Goal: Task Accomplishment & Management: Use online tool/utility

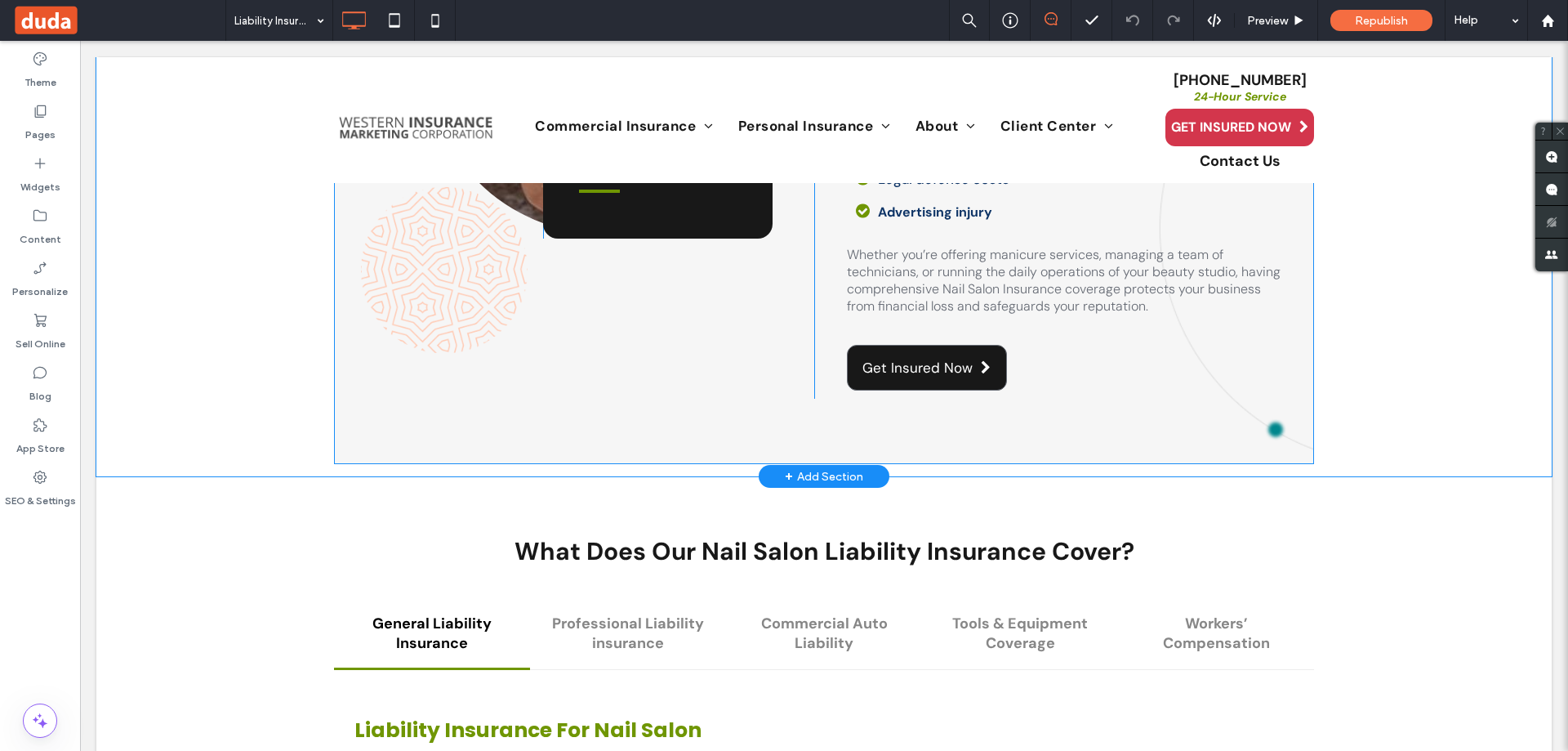
scroll to position [1307, 0]
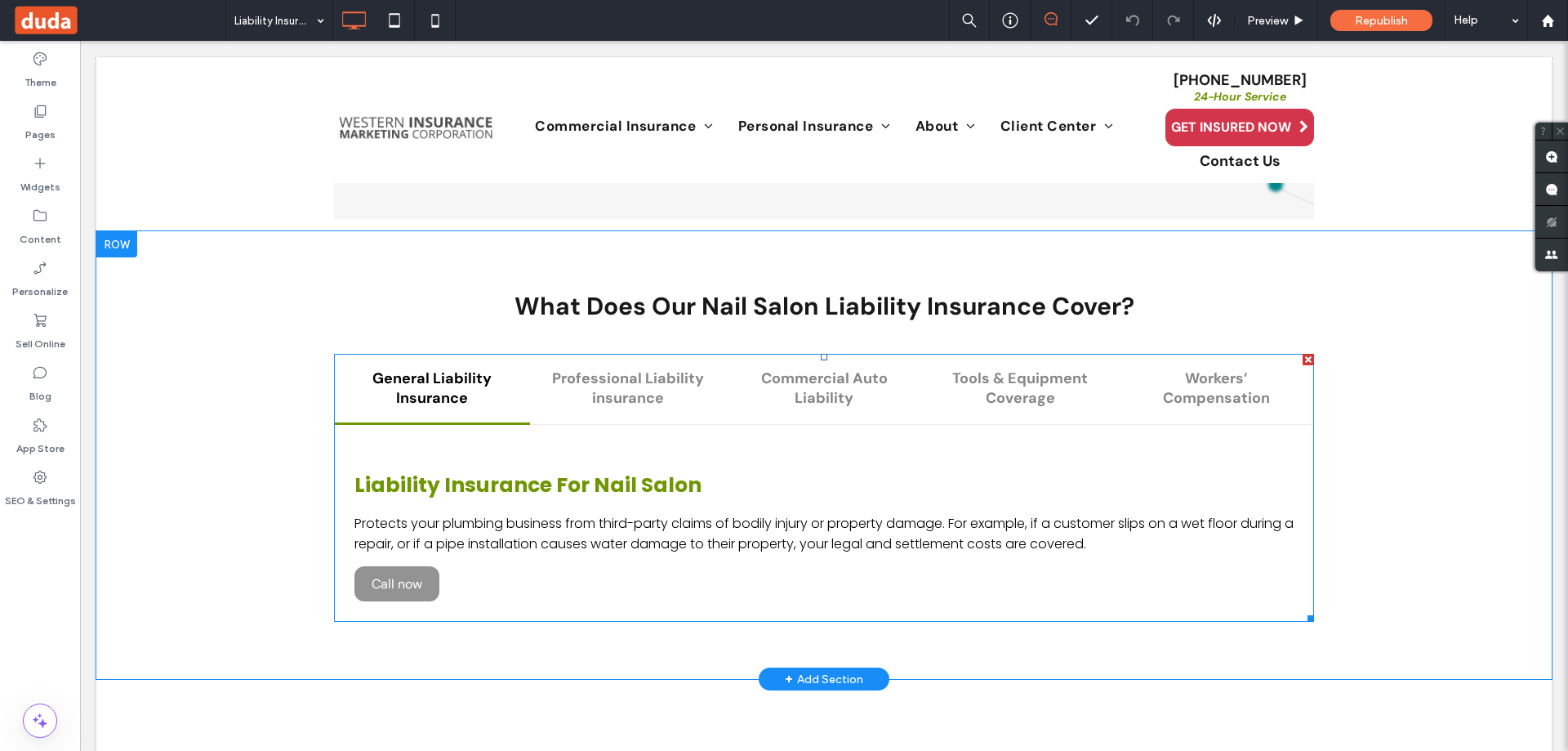
click at [600, 375] on span at bounding box center [824, 487] width 980 height 268
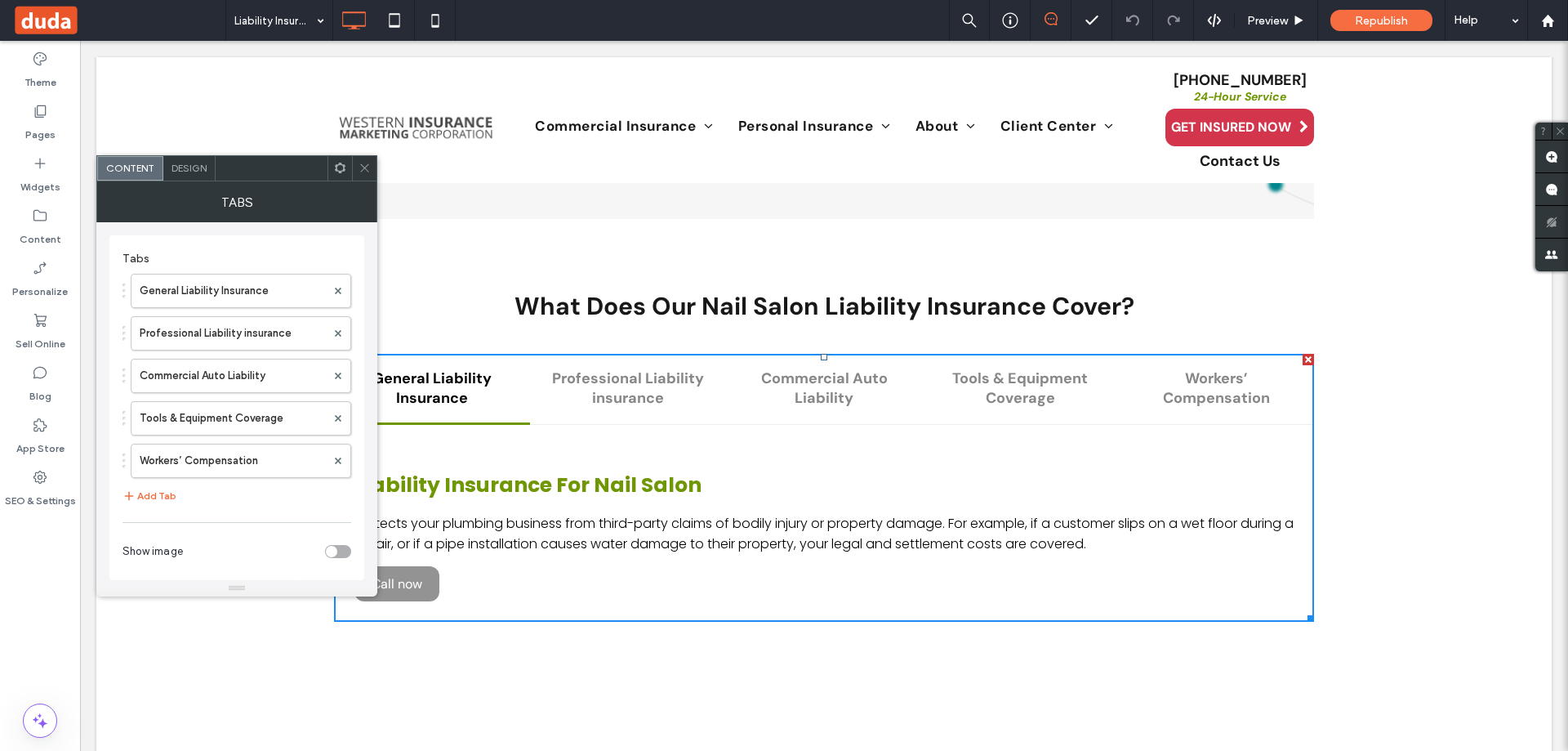
click at [369, 170] on icon at bounding box center [364, 167] width 13 height 13
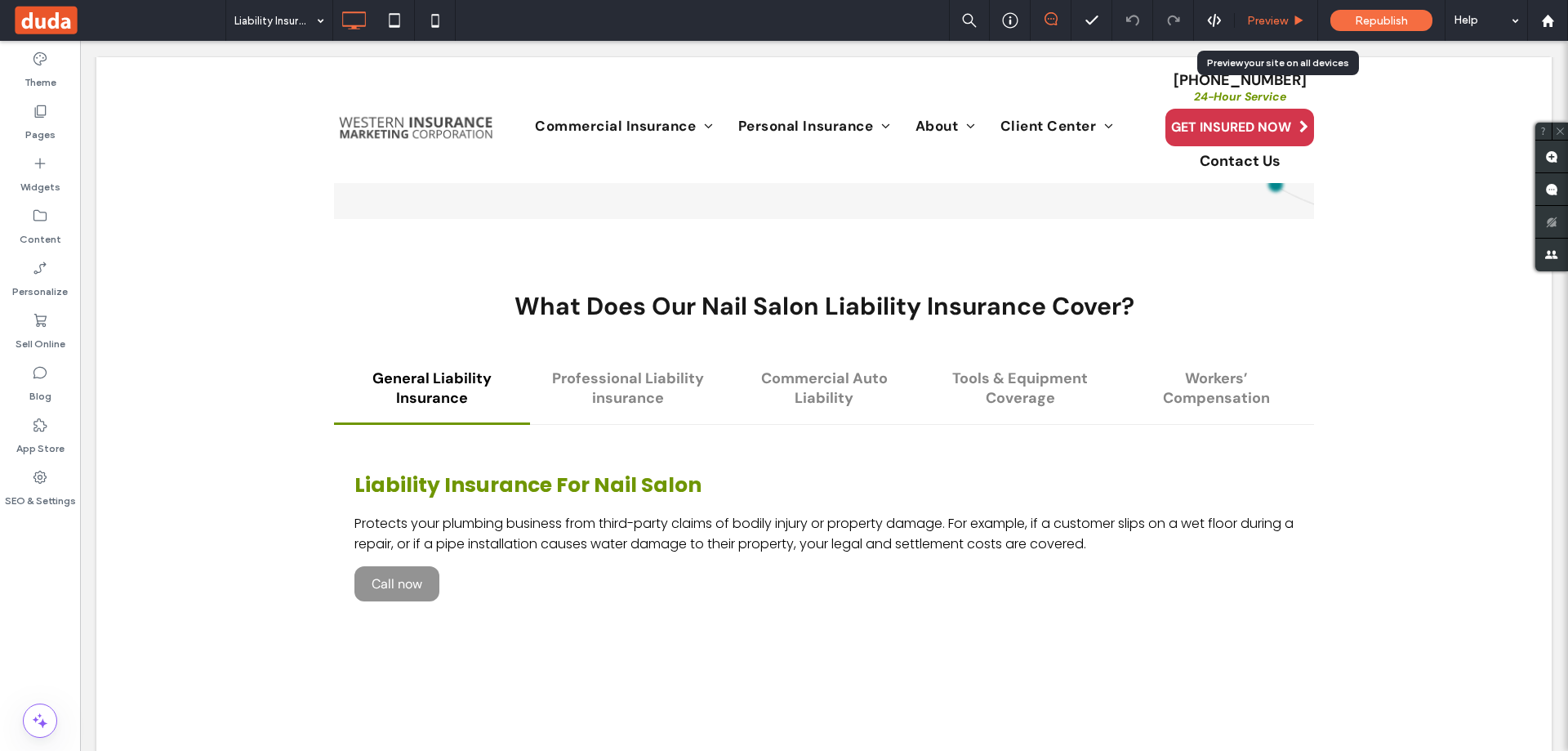
drag, startPoint x: 1279, startPoint y: 26, endPoint x: 811, endPoint y: 176, distance: 491.5
click at [1279, 26] on span "Preview" at bounding box center [1267, 21] width 41 height 14
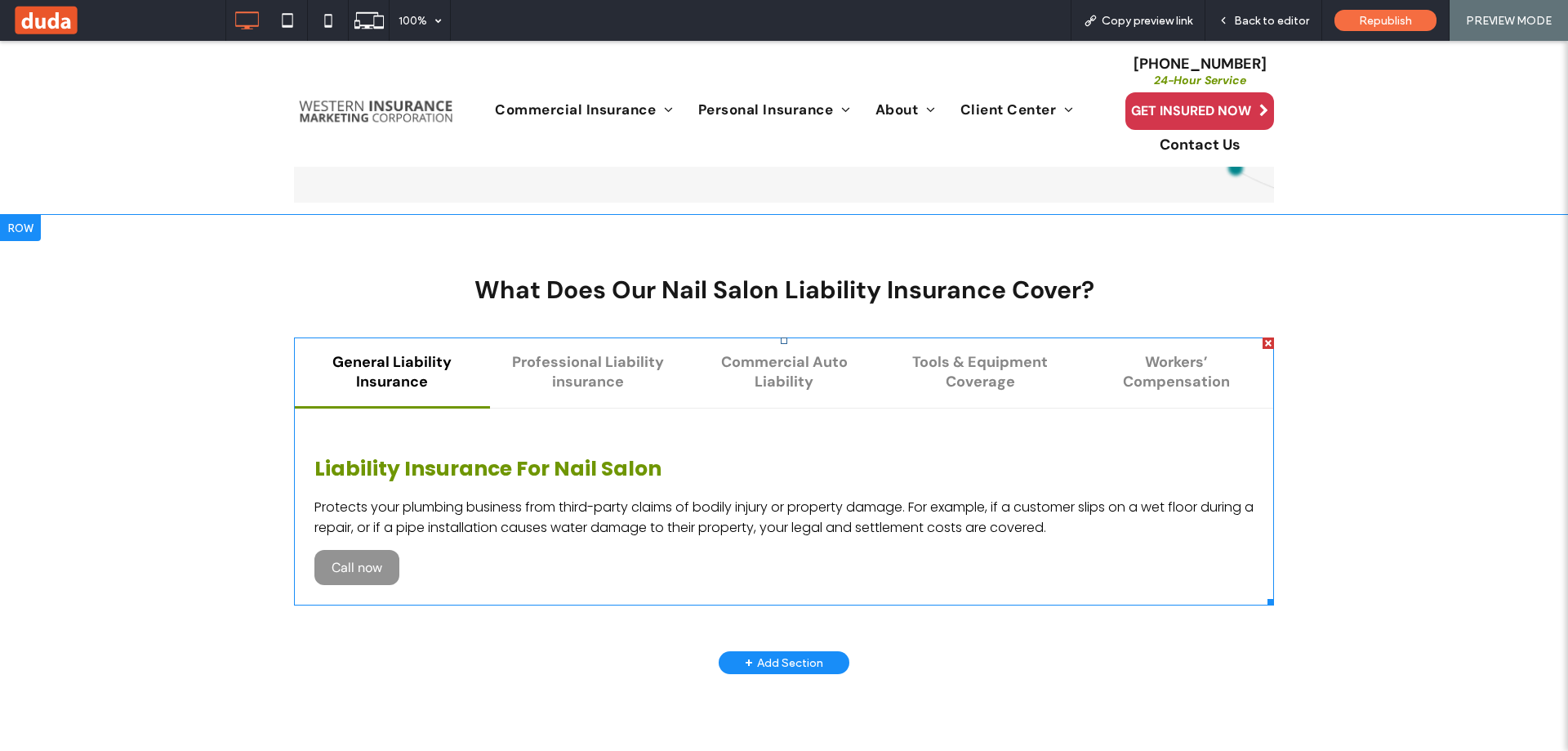
click at [607, 388] on span at bounding box center [784, 471] width 980 height 268
click at [604, 373] on span at bounding box center [784, 471] width 980 height 268
click at [701, 372] on span at bounding box center [784, 471] width 980 height 268
click at [589, 379] on span at bounding box center [784, 471] width 980 height 268
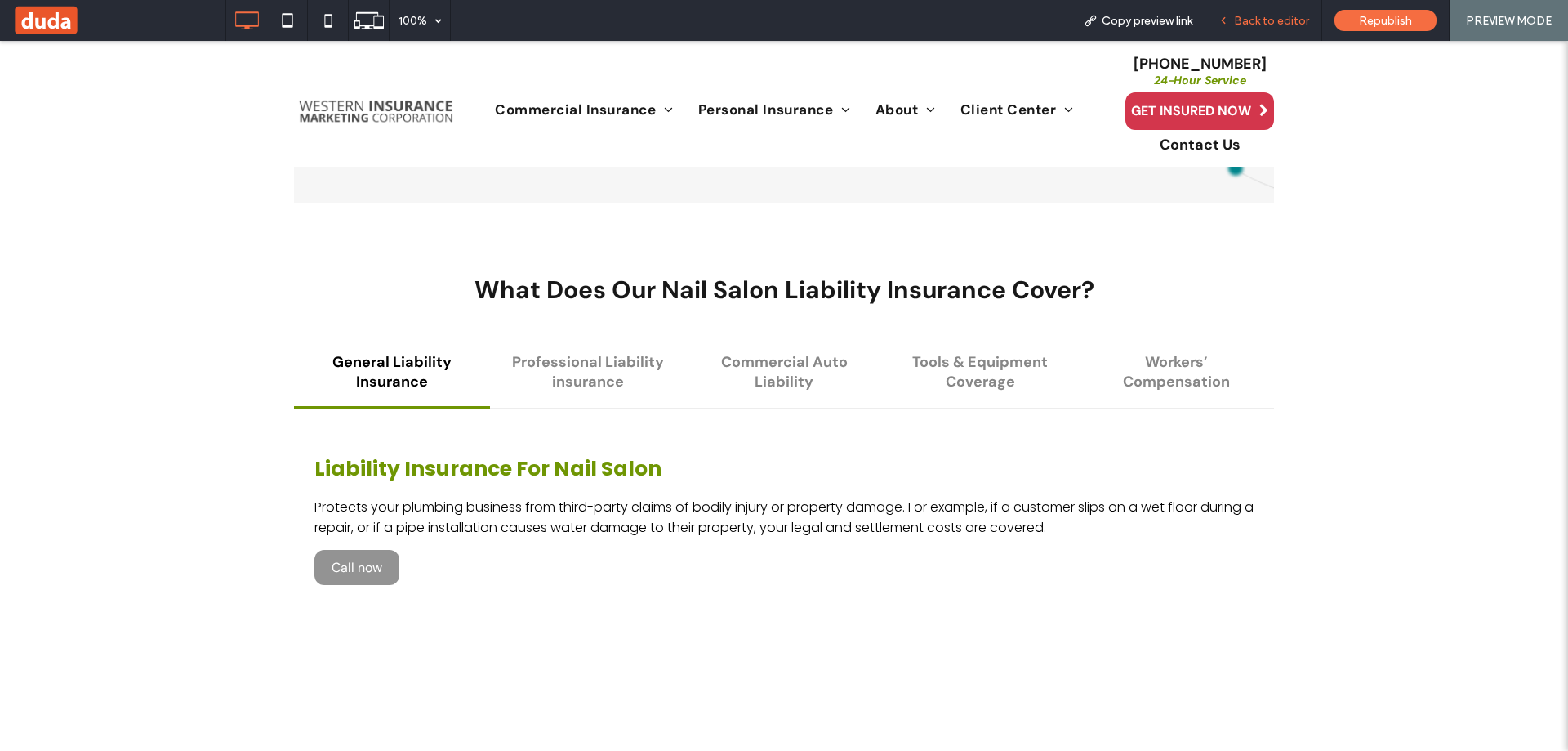
drag, startPoint x: 1299, startPoint y: 22, endPoint x: 627, endPoint y: 347, distance: 746.5
click at [1299, 22] on span "Back to editor" at bounding box center [1272, 21] width 75 height 14
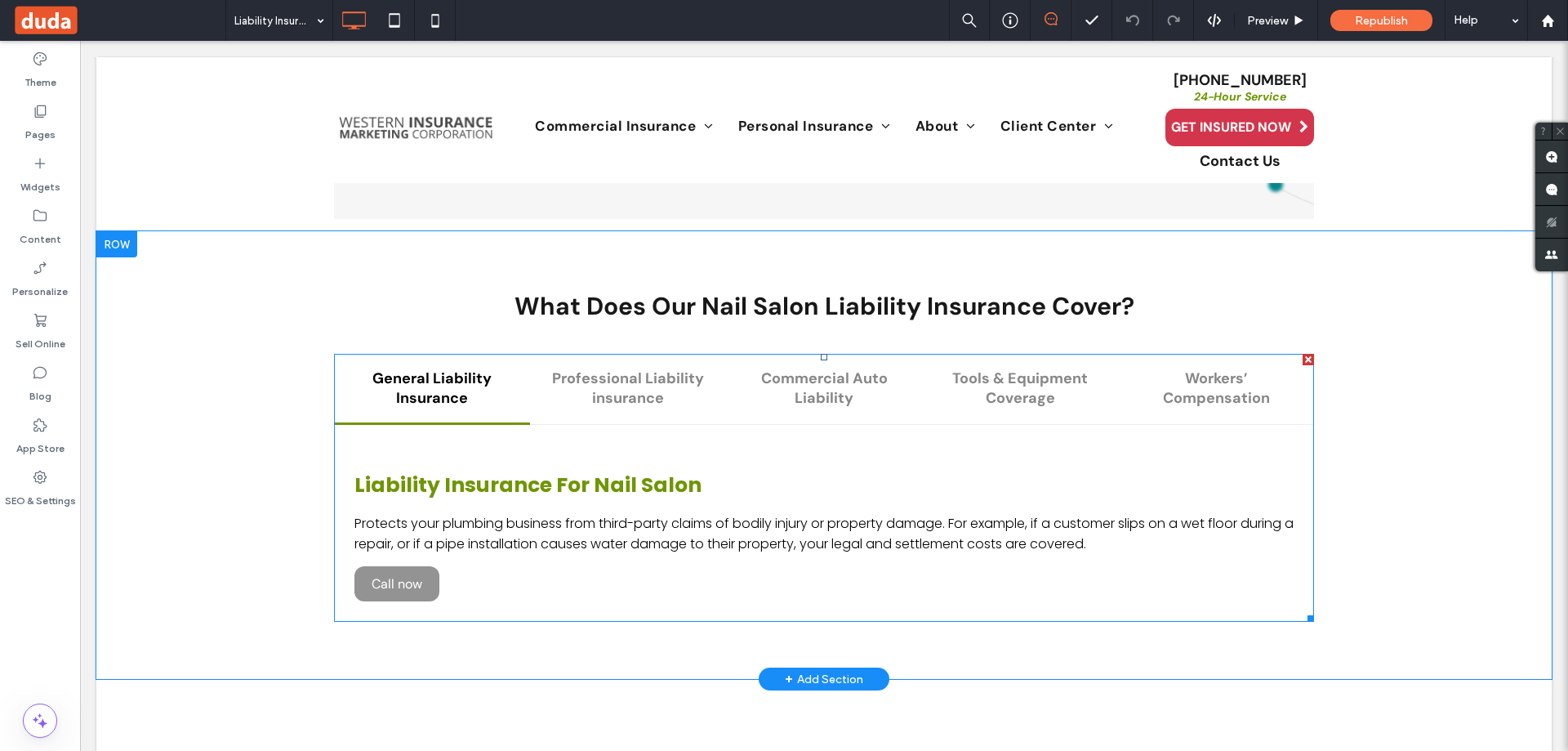
click at [480, 397] on span at bounding box center [824, 487] width 980 height 268
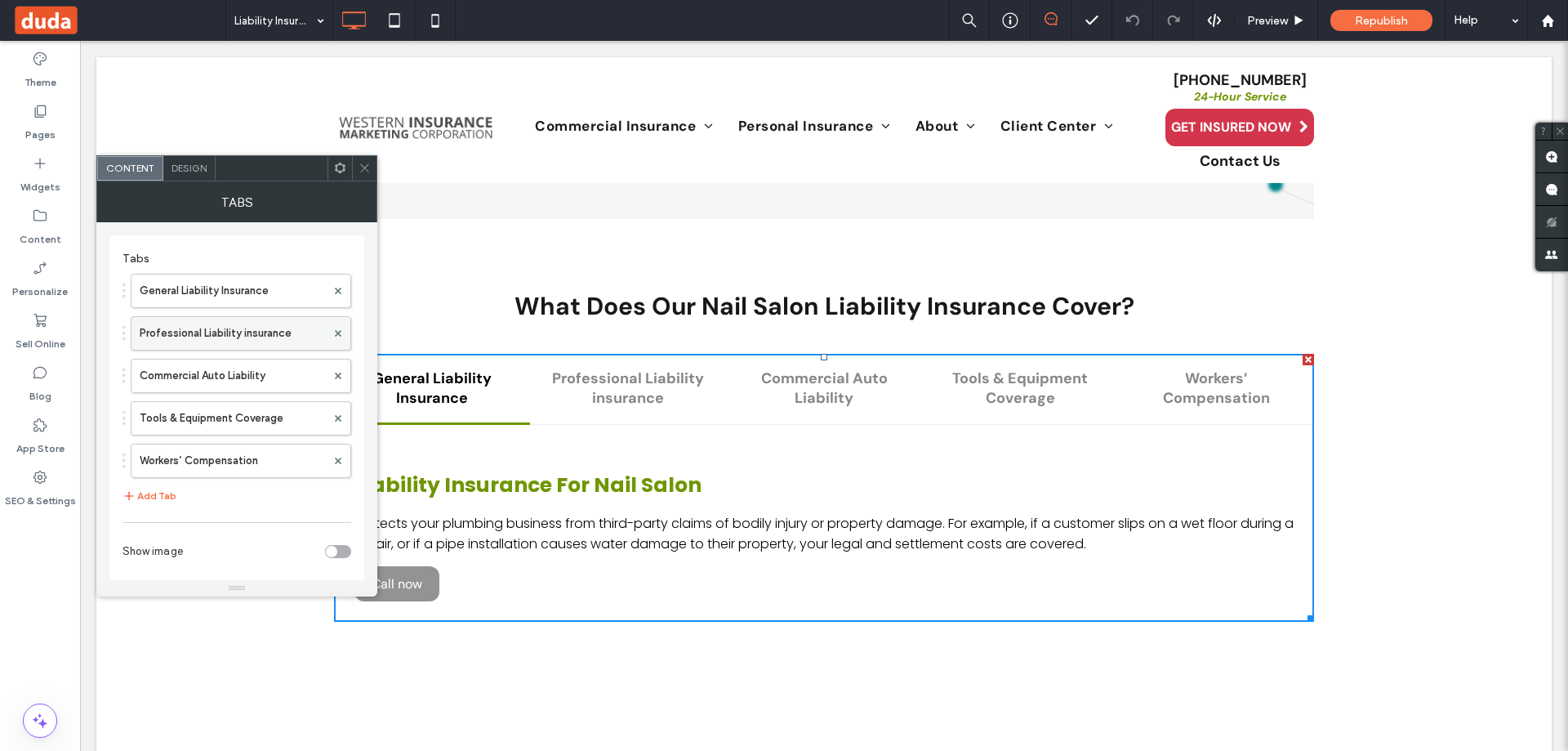
click at [193, 323] on label "Professional Liability insurance" at bounding box center [233, 333] width 186 height 33
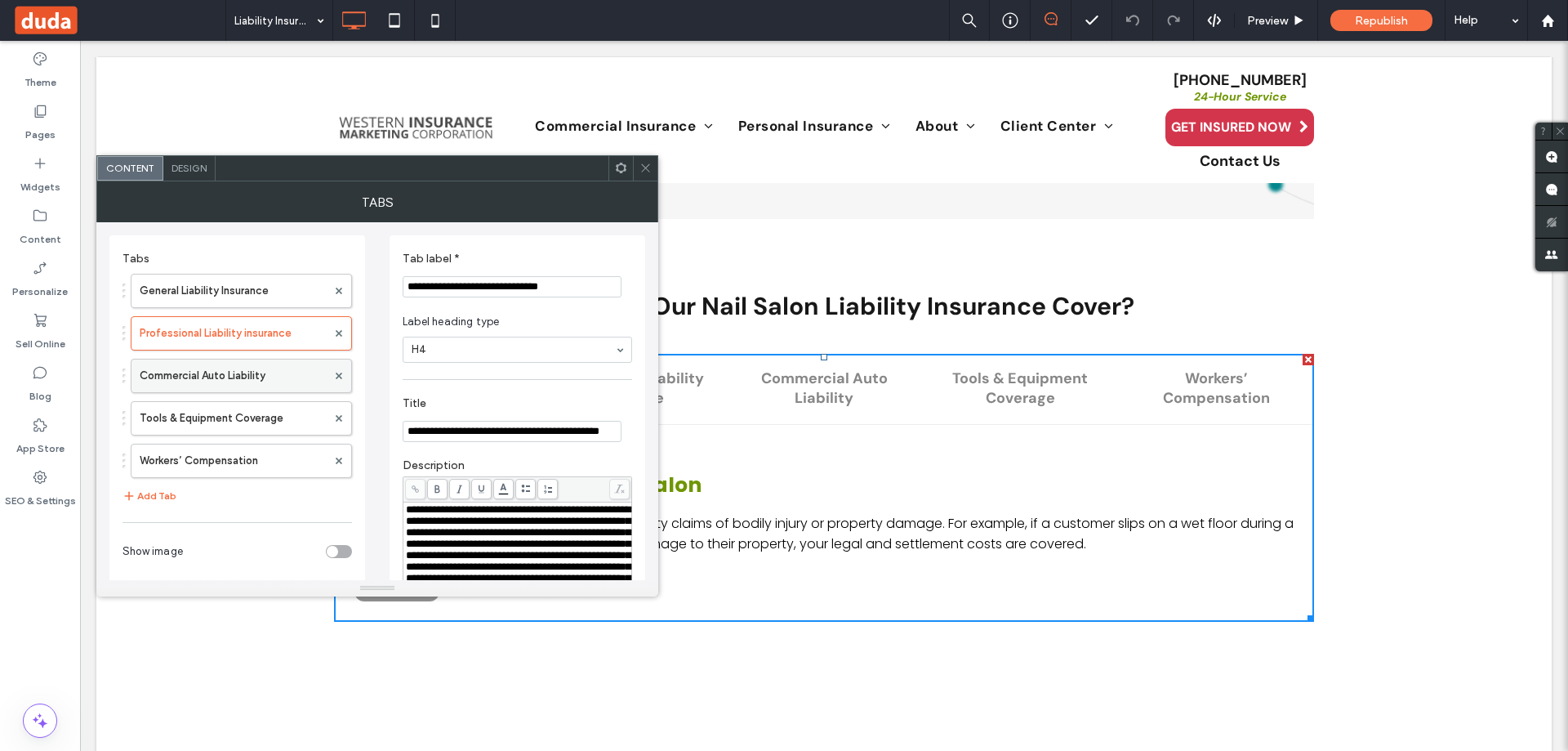
click at [205, 375] on label "Commercial Auto Liability" at bounding box center [233, 375] width 187 height 33
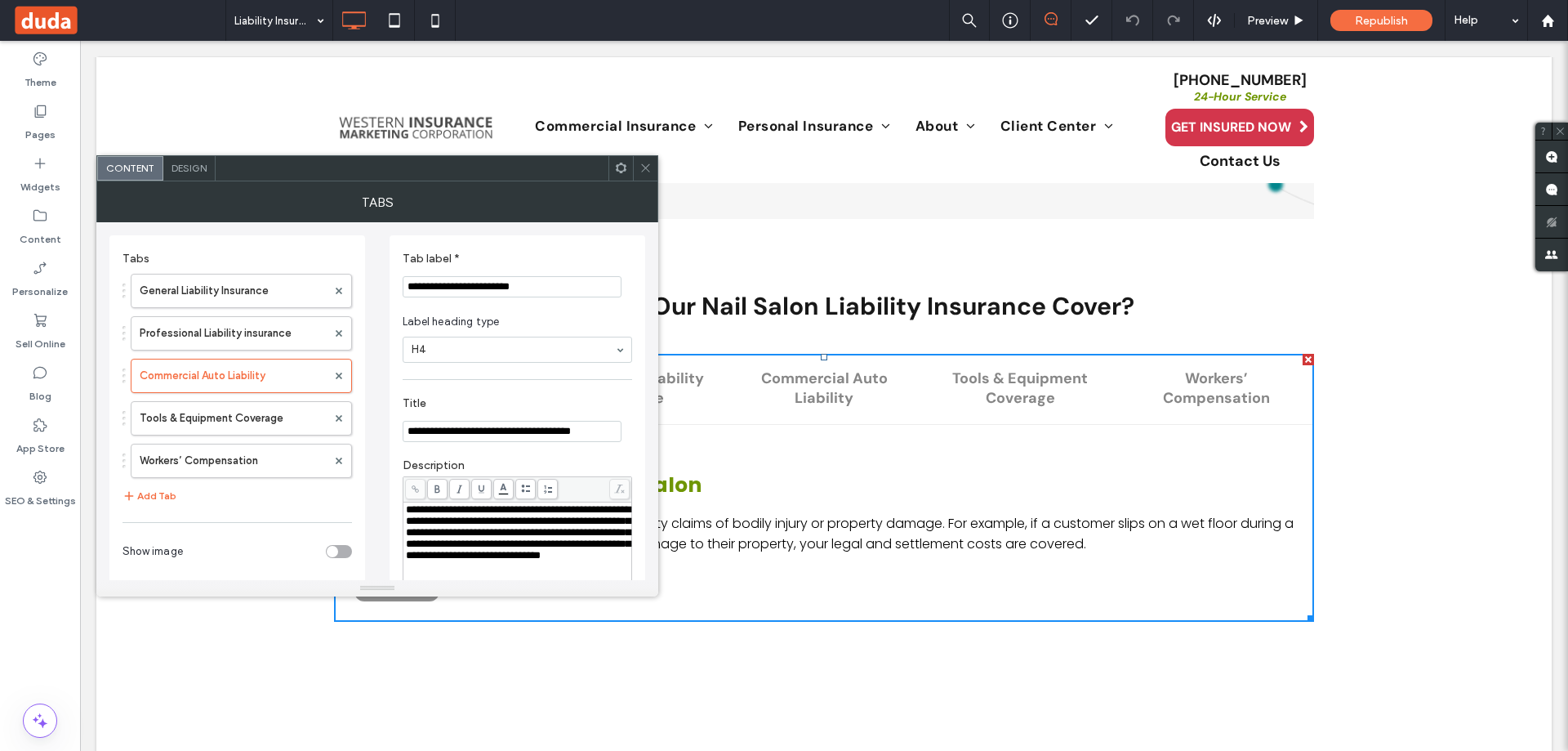
click at [208, 395] on div "General Liability Insurance Professional Liability insurance Commercial Auto Li…" at bounding box center [237, 372] width 229 height 213
click at [210, 408] on label "Tools & Equipment Coverage" at bounding box center [233, 418] width 187 height 33
click at [218, 445] on label "Workers’ Compensation" at bounding box center [233, 460] width 187 height 33
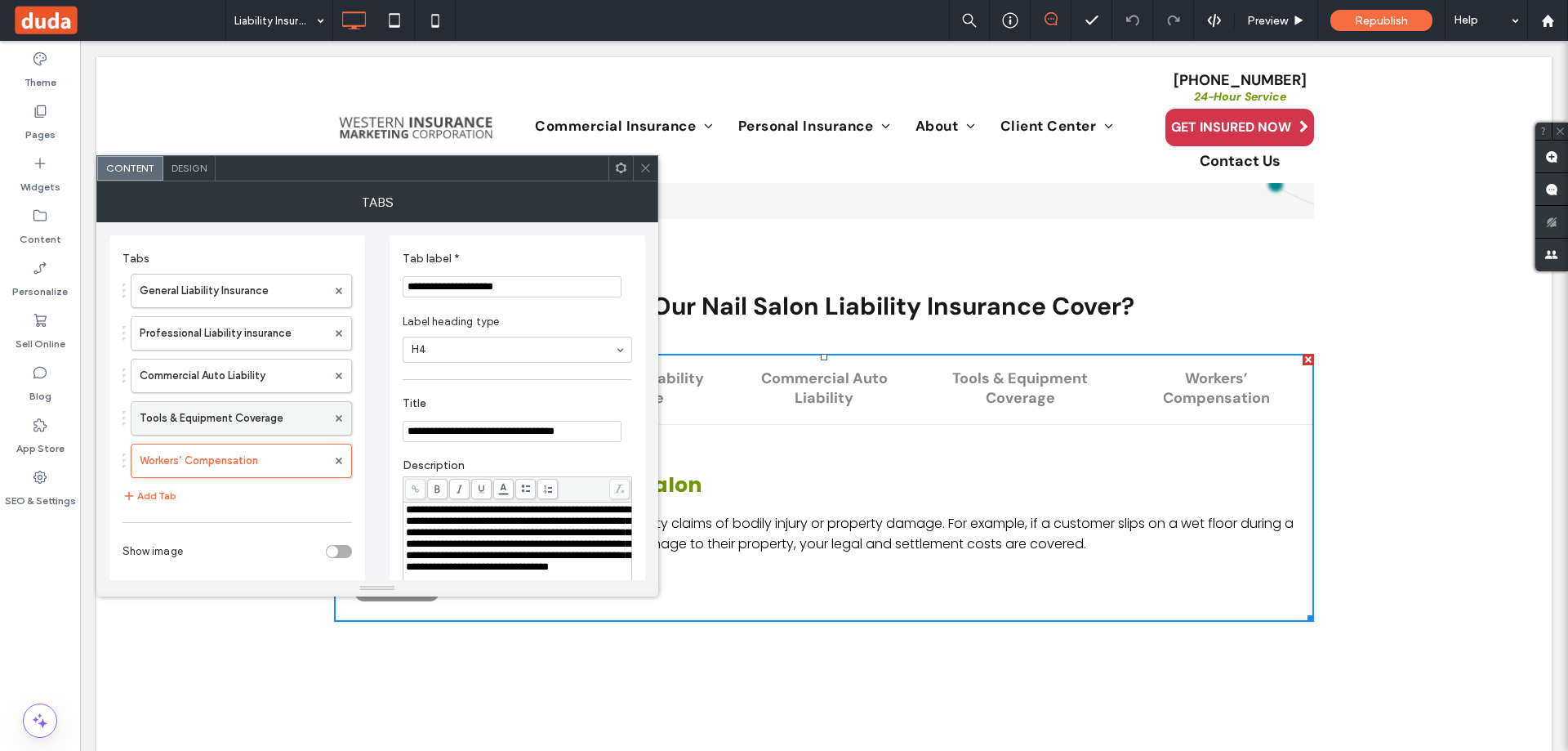
click at [230, 419] on label "Tools & Equipment Coverage" at bounding box center [233, 418] width 187 height 33
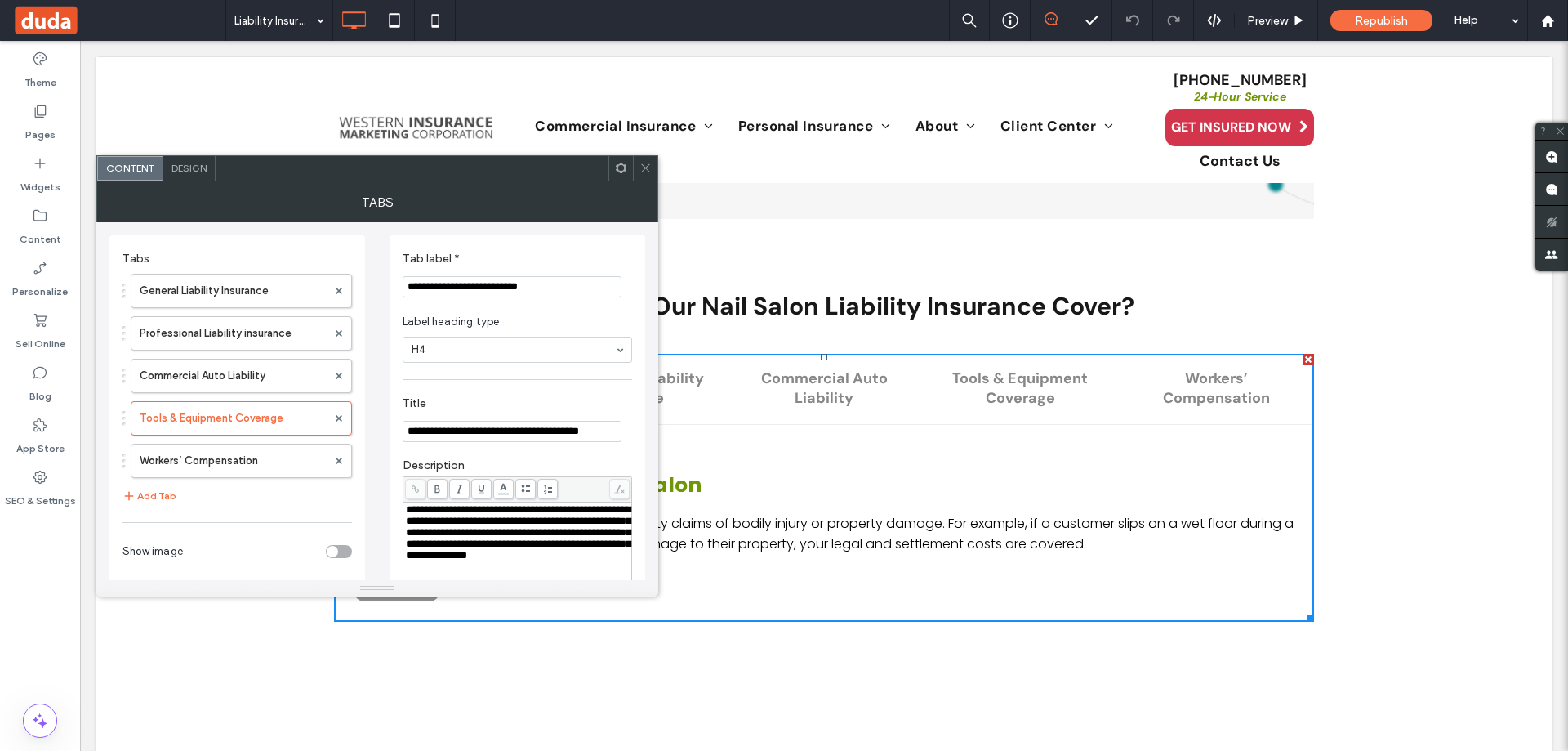
click at [517, 520] on span "**********" at bounding box center [518, 532] width 224 height 56
click at [486, 514] on span "**********" at bounding box center [518, 532] width 224 height 56
click at [225, 461] on label "Workers’ Compensation" at bounding box center [233, 460] width 187 height 33
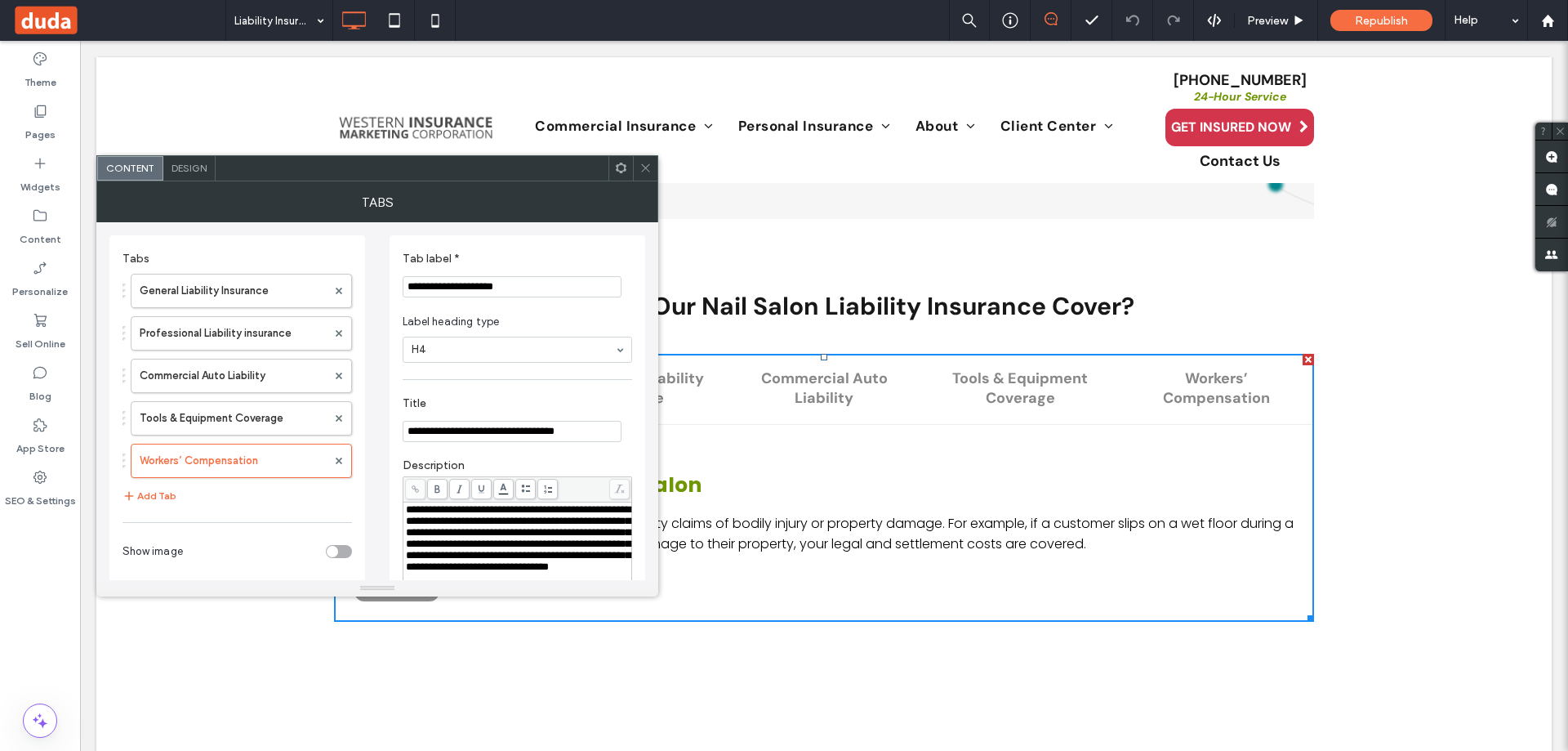
click at [441, 520] on span "**********" at bounding box center [518, 538] width 224 height 68
click at [213, 406] on label "Tools & Equipment Coverage" at bounding box center [233, 418] width 187 height 33
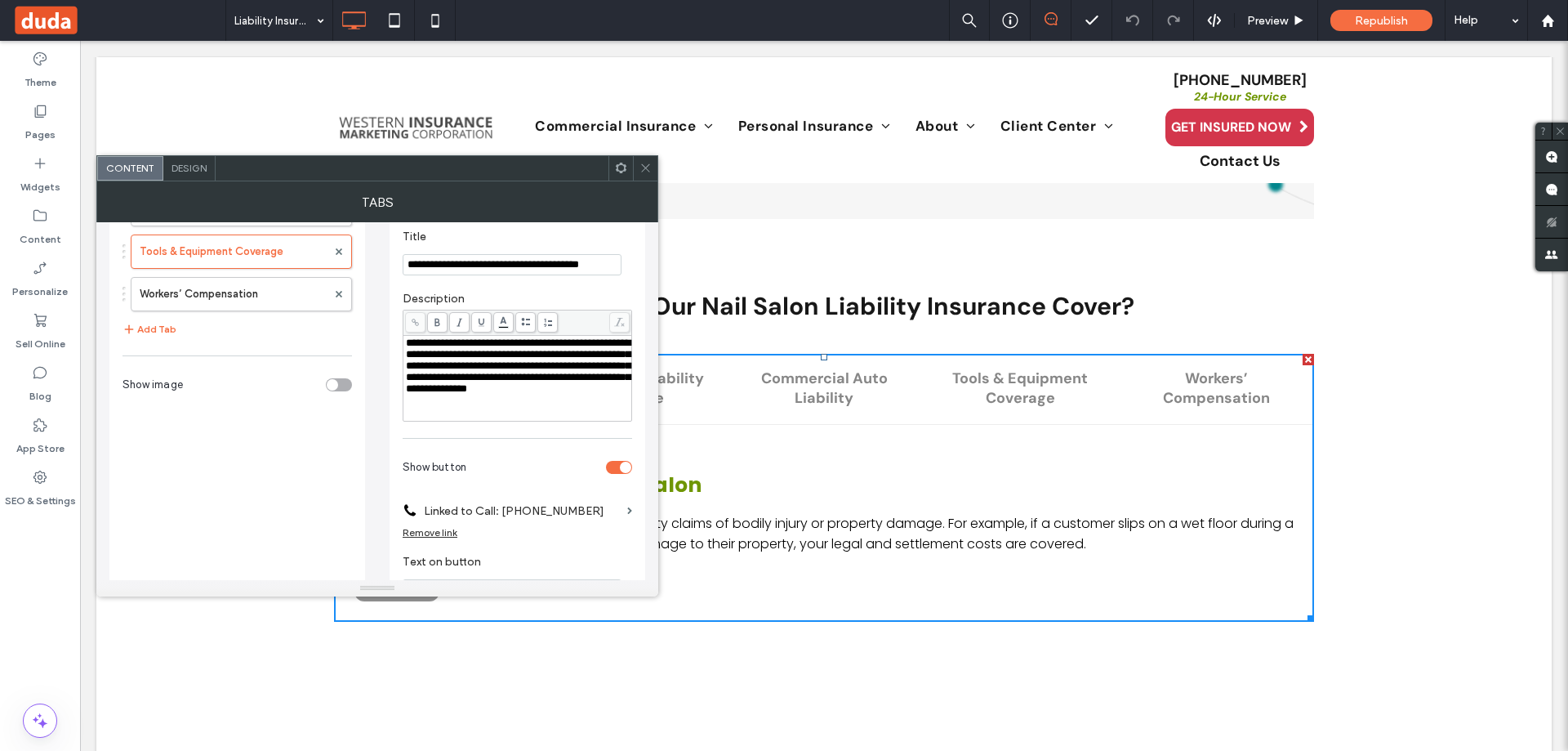
scroll to position [206, 0]
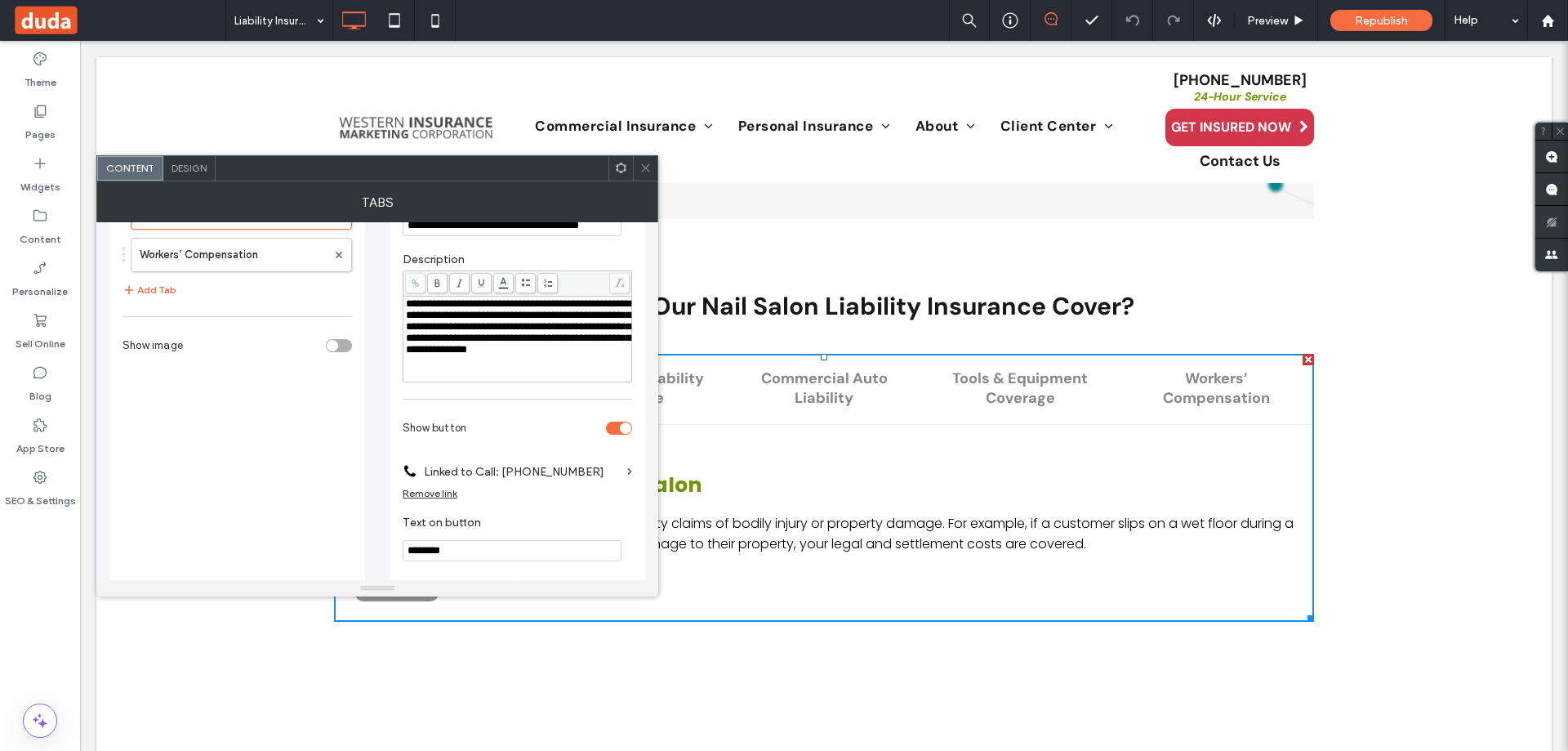
click at [642, 175] on span at bounding box center [645, 167] width 13 height 24
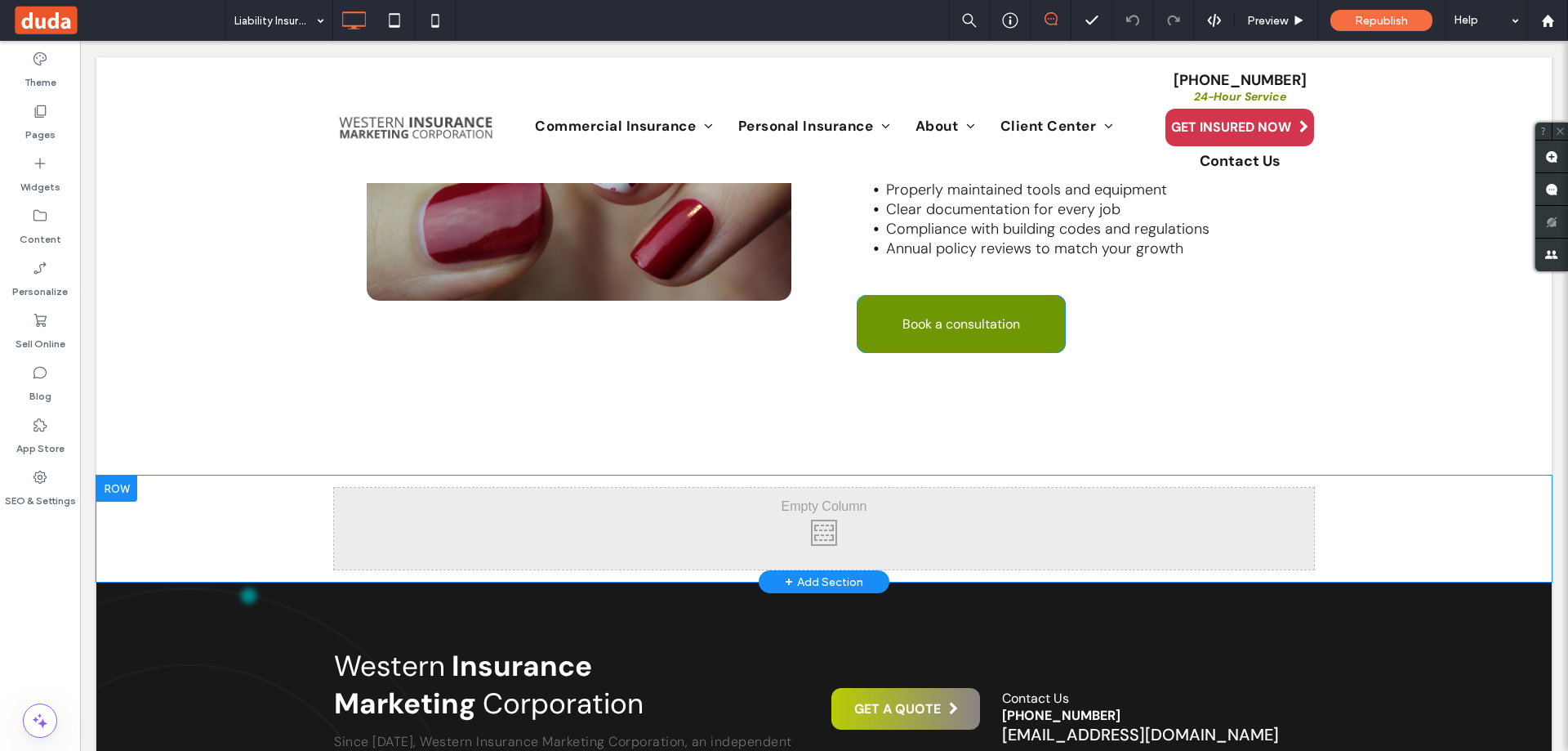
scroll to position [2360, 0]
